Goal: Information Seeking & Learning: Learn about a topic

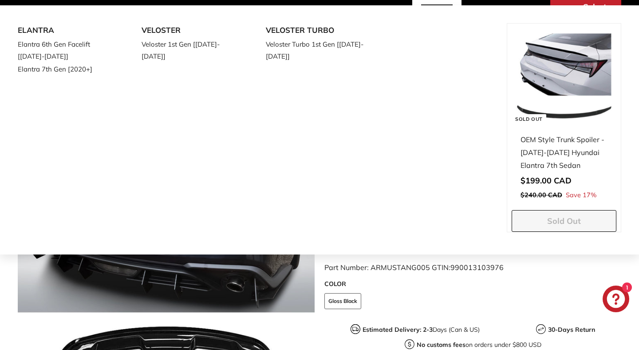
scroll to position [137, 0]
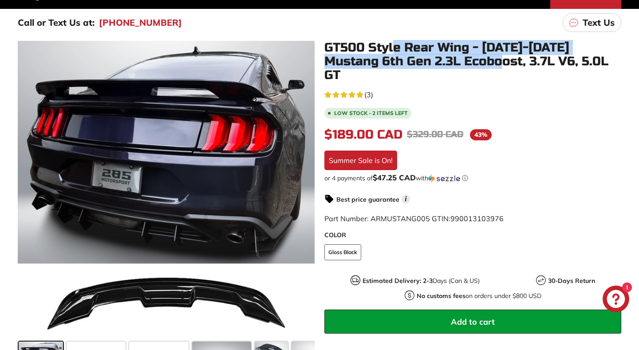
drag, startPoint x: 394, startPoint y: 49, endPoint x: 467, endPoint y: 59, distance: 74.3
click at [467, 59] on h1 "GT500 Style Rear Wing - [DATE]-[DATE] Mustang 6th Gen 2.3L Ecoboost, 3.7L V6, 5…" at bounding box center [472, 61] width 297 height 41
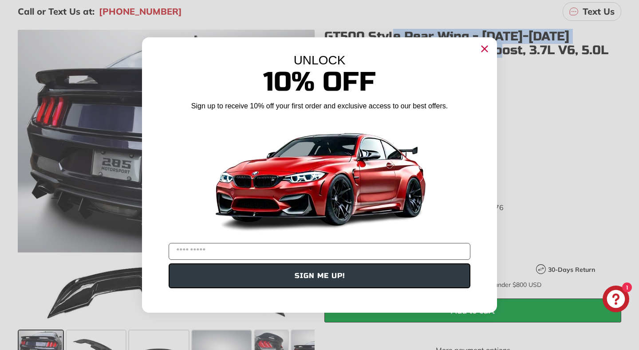
scroll to position [151, 0]
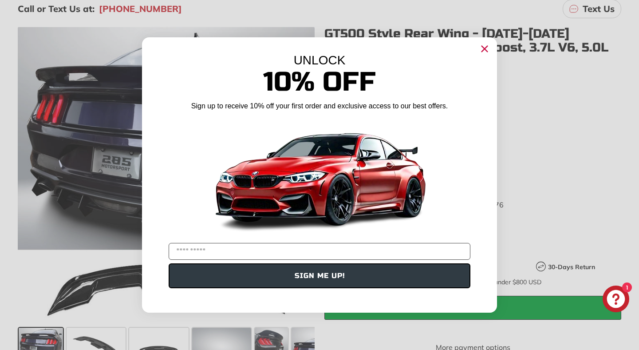
click at [485, 45] on circle "Close dialog" at bounding box center [484, 48] width 13 height 13
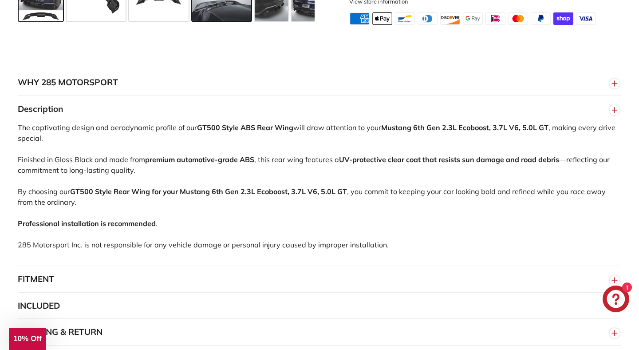
scroll to position [558, 0]
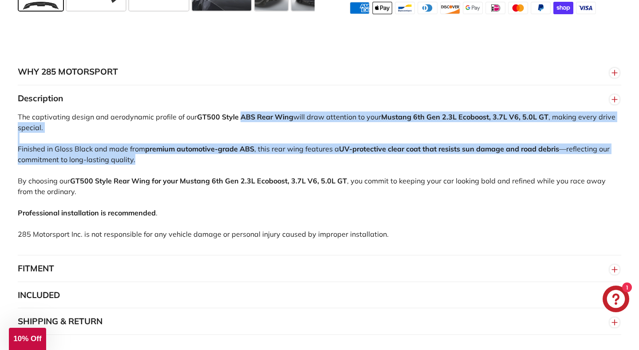
drag, startPoint x: 240, startPoint y: 112, endPoint x: 487, endPoint y: 153, distance: 250.6
click at [487, 153] on div "The captivating design and aerodynamic profile of our GT500 Style ABS Rear Wing…" at bounding box center [319, 182] width 603 height 143
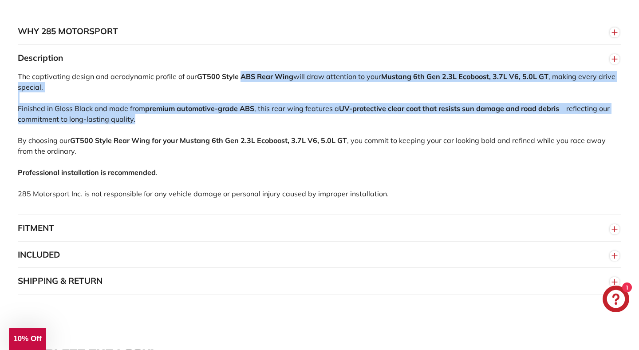
scroll to position [607, 0]
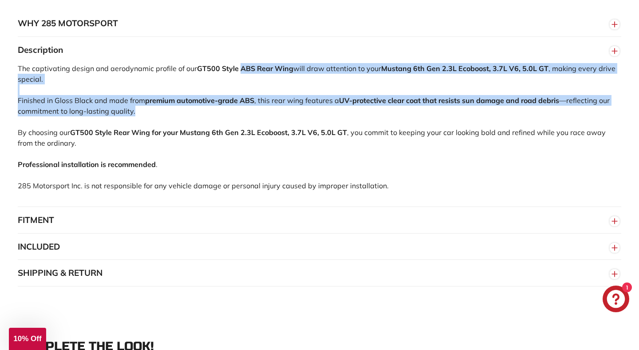
click at [55, 211] on button "FITMENT" at bounding box center [319, 220] width 603 height 27
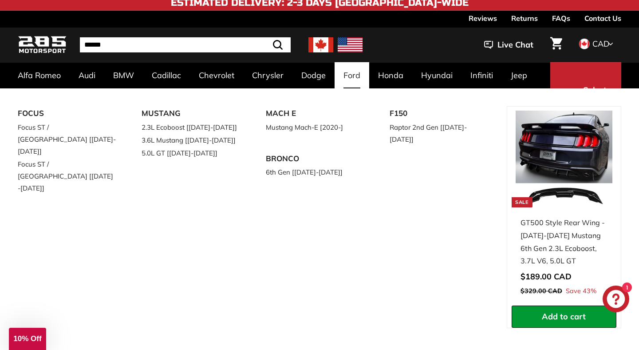
scroll to position [0, 0]
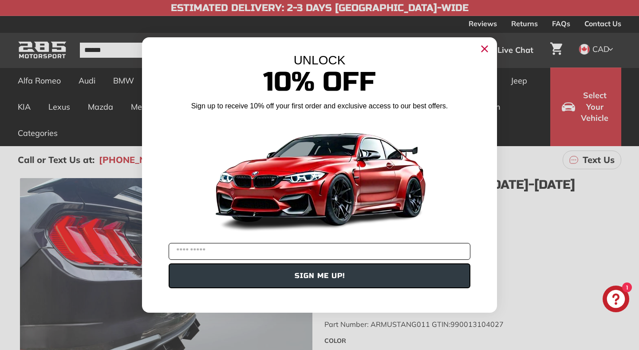
click at [231, 253] on input "YOUR EMAIL" at bounding box center [320, 251] width 302 height 17
click at [333, 276] on button "SIGN ME UP!" at bounding box center [320, 275] width 302 height 25
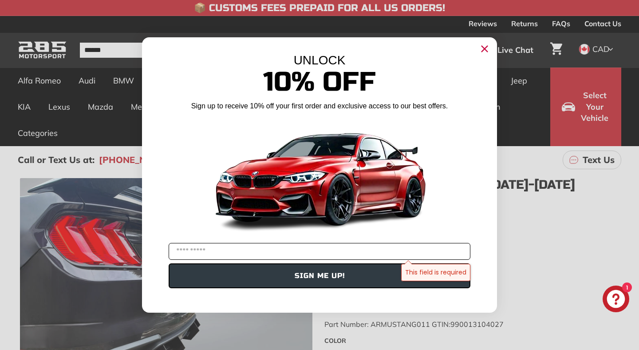
click at [252, 245] on input "YOUR EMAIL" at bounding box center [320, 251] width 302 height 17
type input "**********"
click at [291, 276] on button "SIGN ME UP!" at bounding box center [320, 275] width 302 height 25
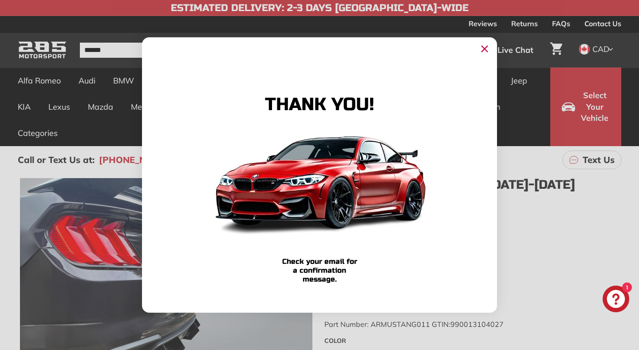
click at [485, 51] on circle "Close dialog" at bounding box center [484, 48] width 13 height 13
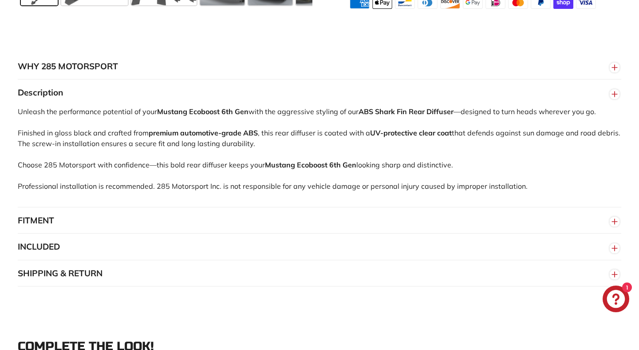
scroll to position [610, 0]
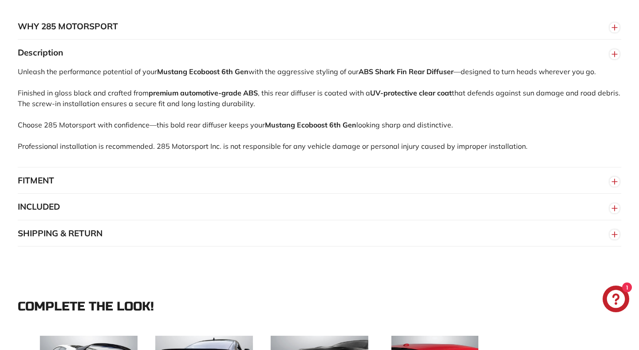
click at [83, 183] on button "FITMENT" at bounding box center [319, 180] width 603 height 27
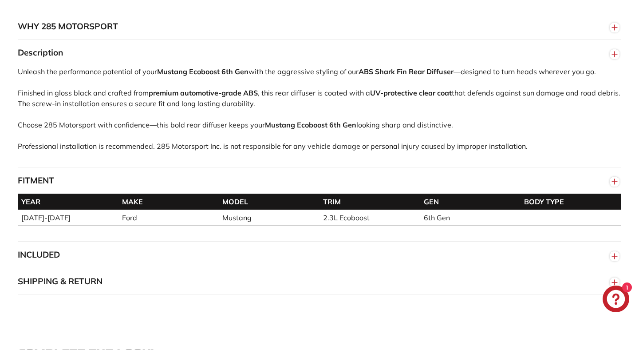
click at [83, 184] on button "FITMENT" at bounding box center [319, 180] width 603 height 27
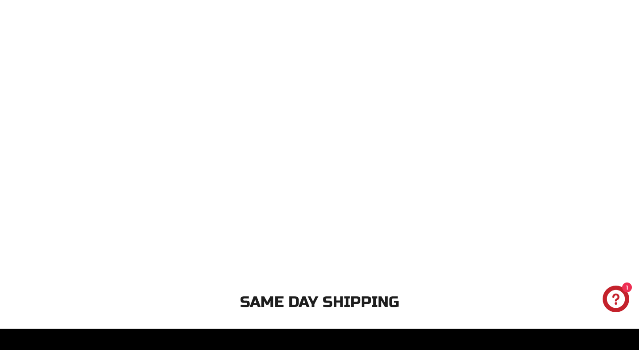
scroll to position [1816, 0]
